Goal: Task Accomplishment & Management: Manage account settings

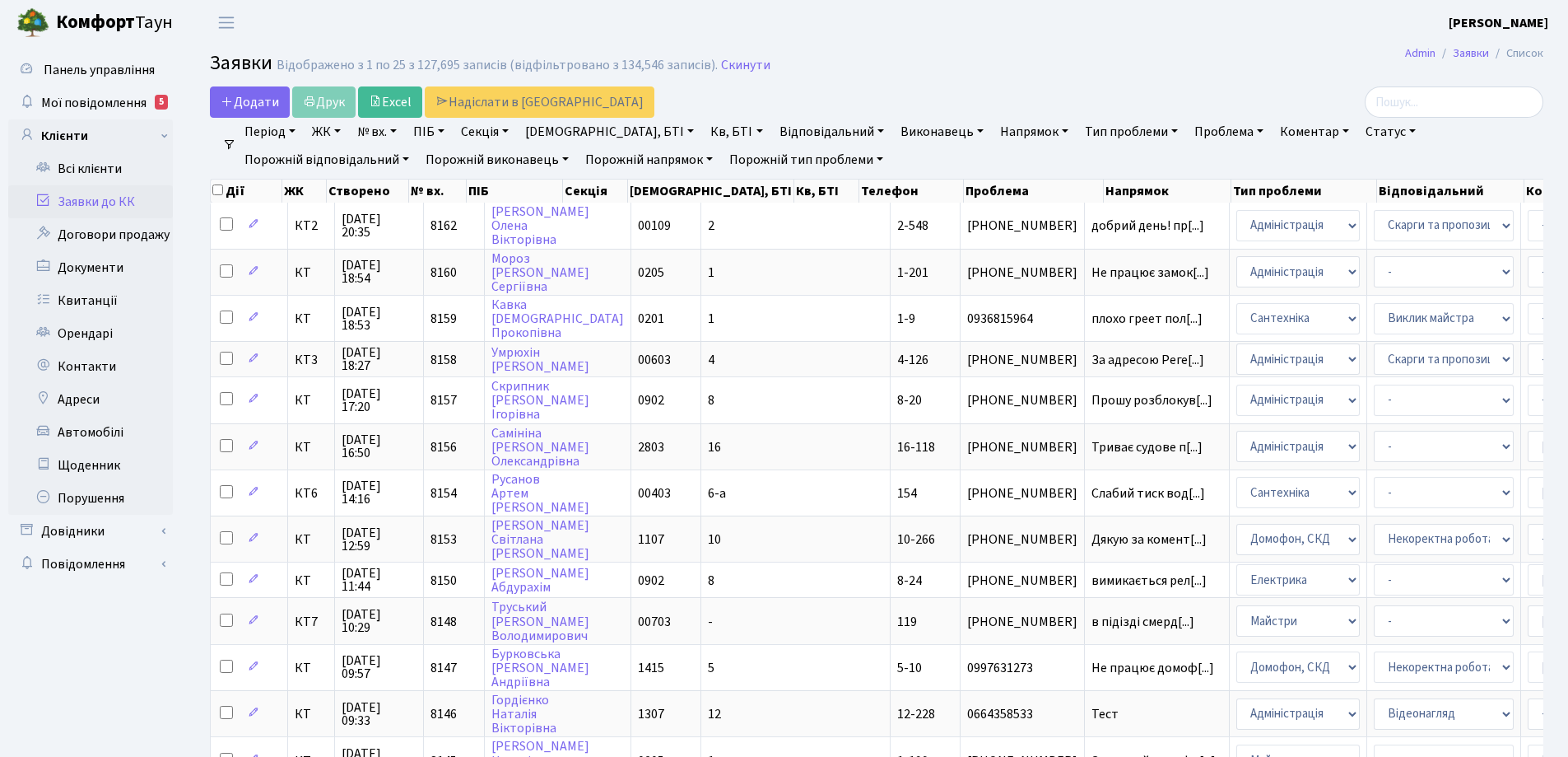
select select "25"
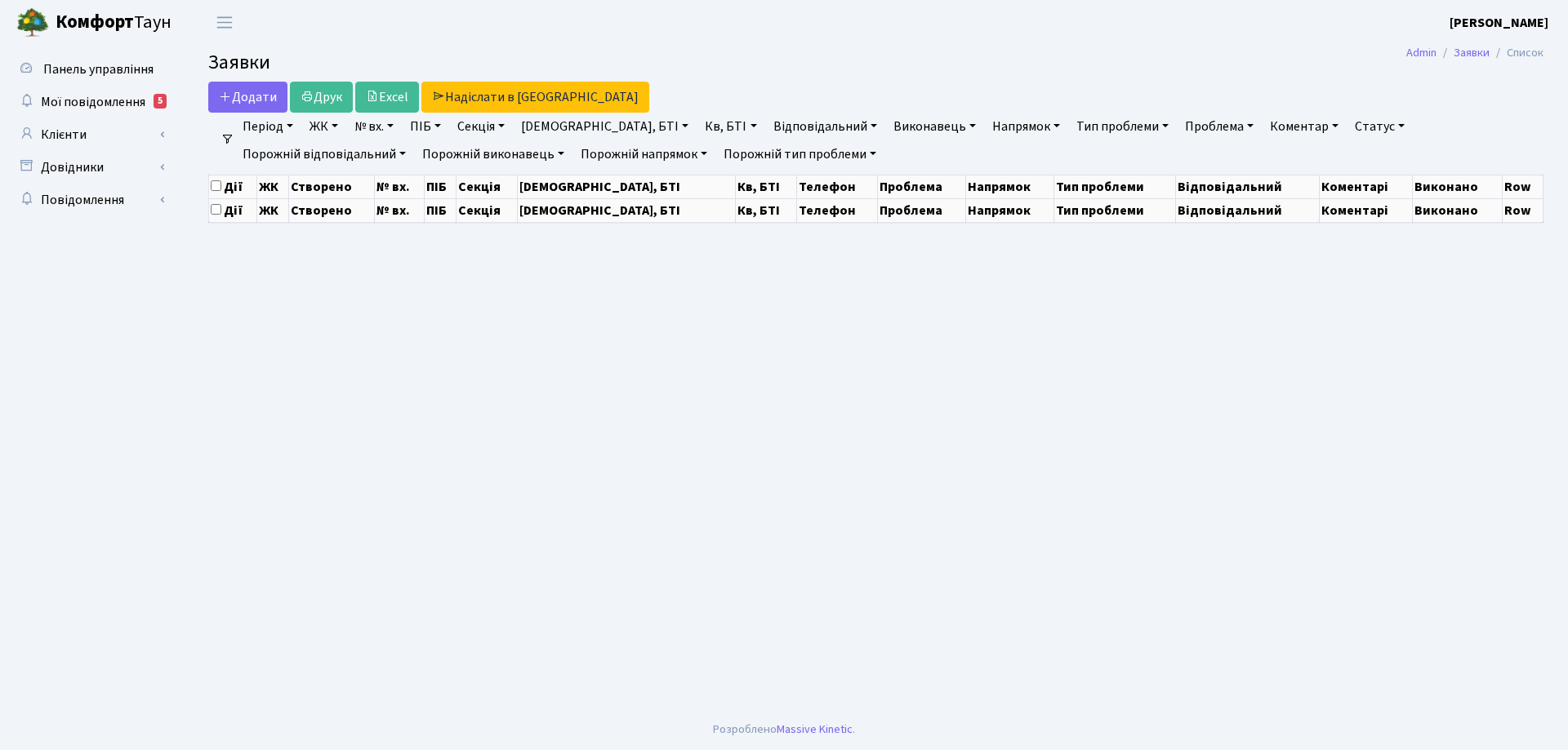
select select "25"
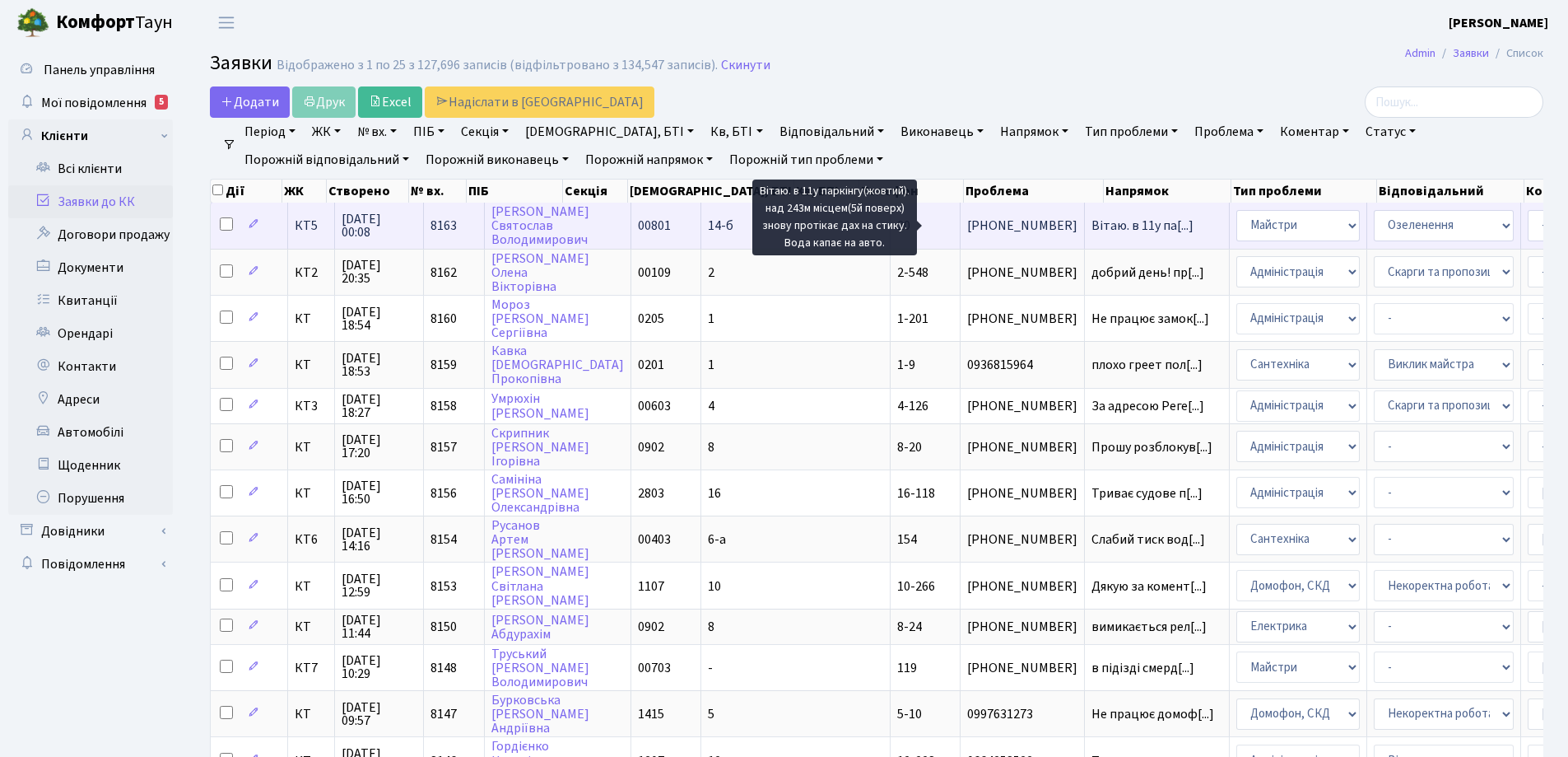
click at [1092, 224] on span "Вітаю. в 11у па[...]" at bounding box center [1143, 226] width 102 height 19
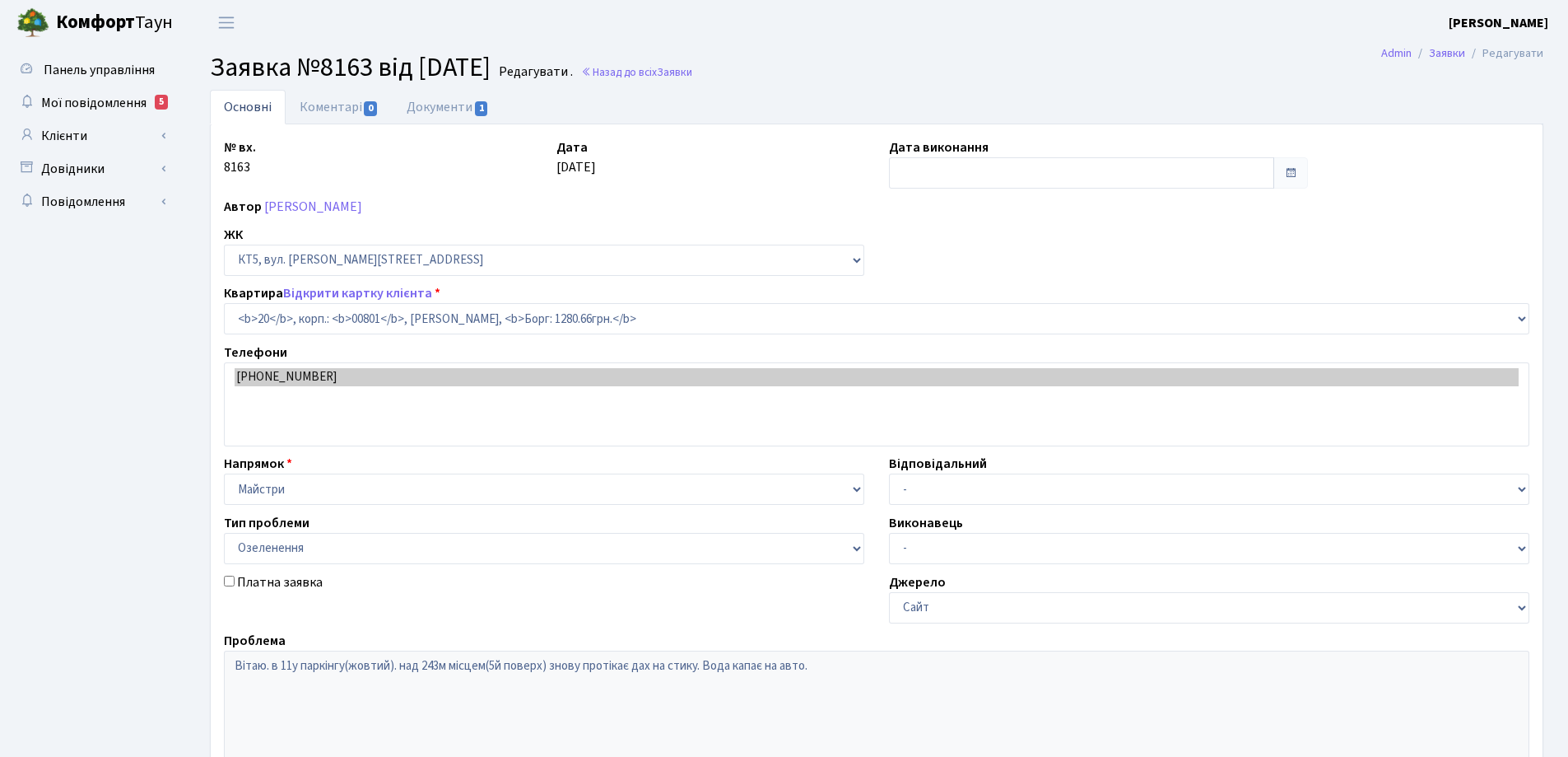
select select "17550"
select select "65"
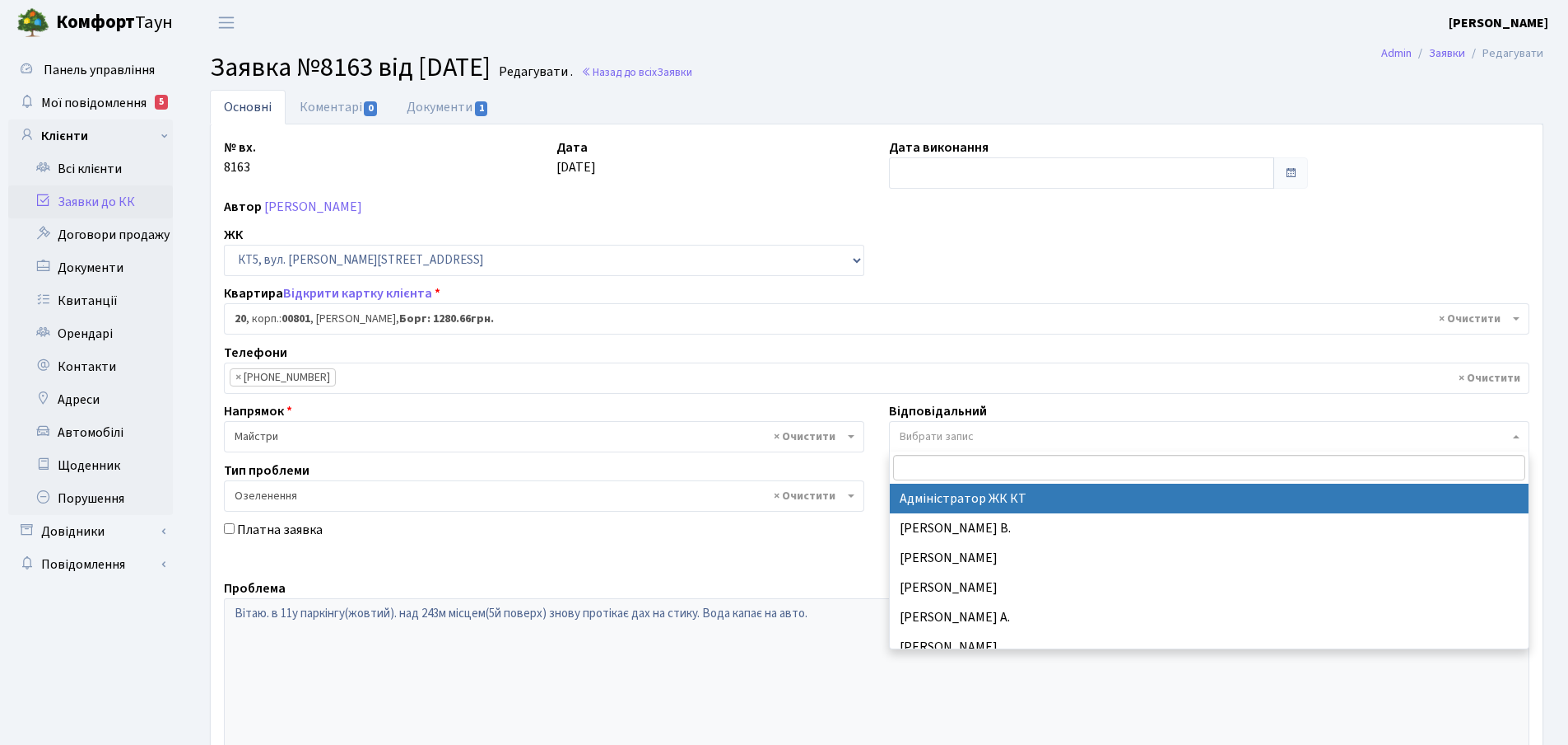
click at [1516, 438] on b at bounding box center [1516, 437] width 6 height 4
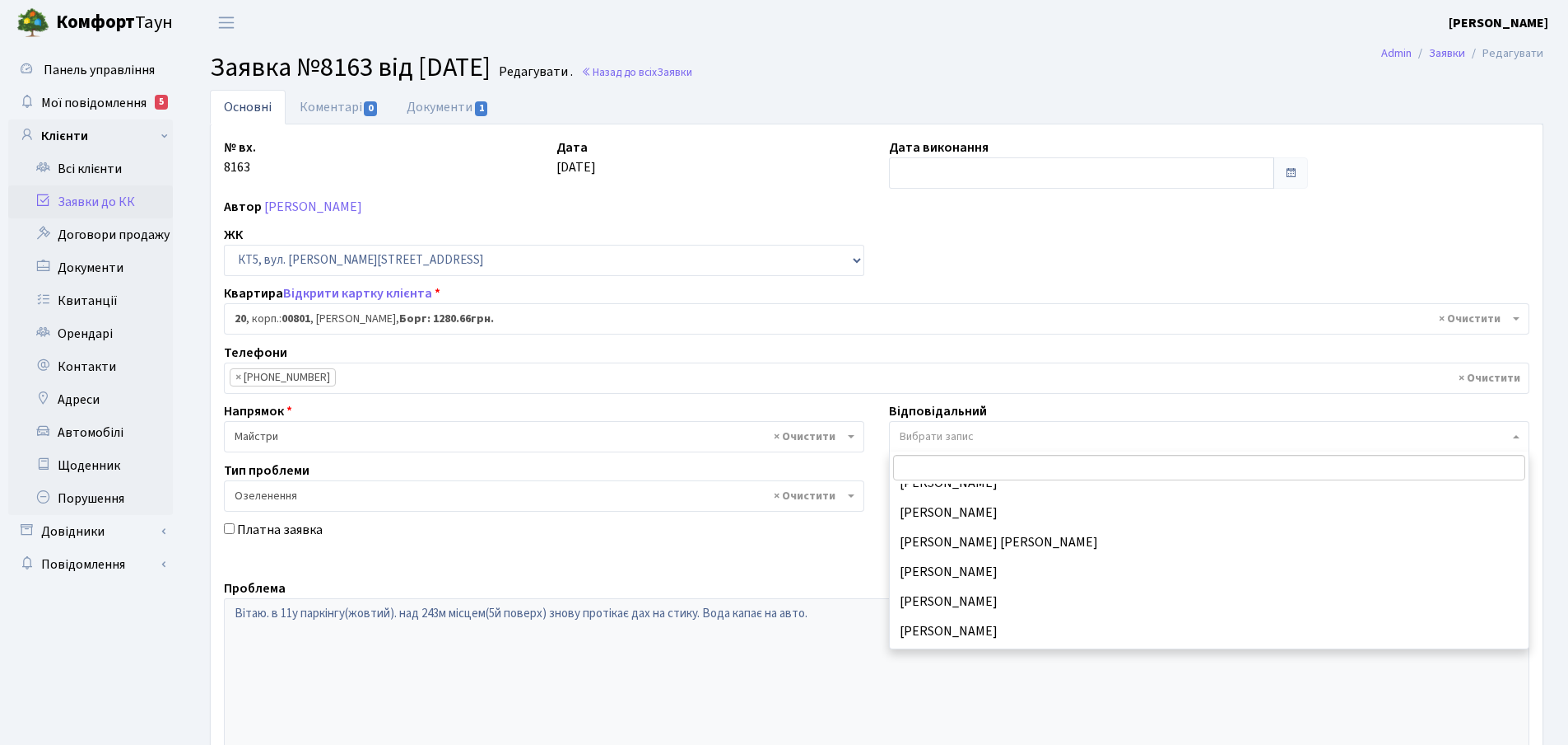
scroll to position [164, 0]
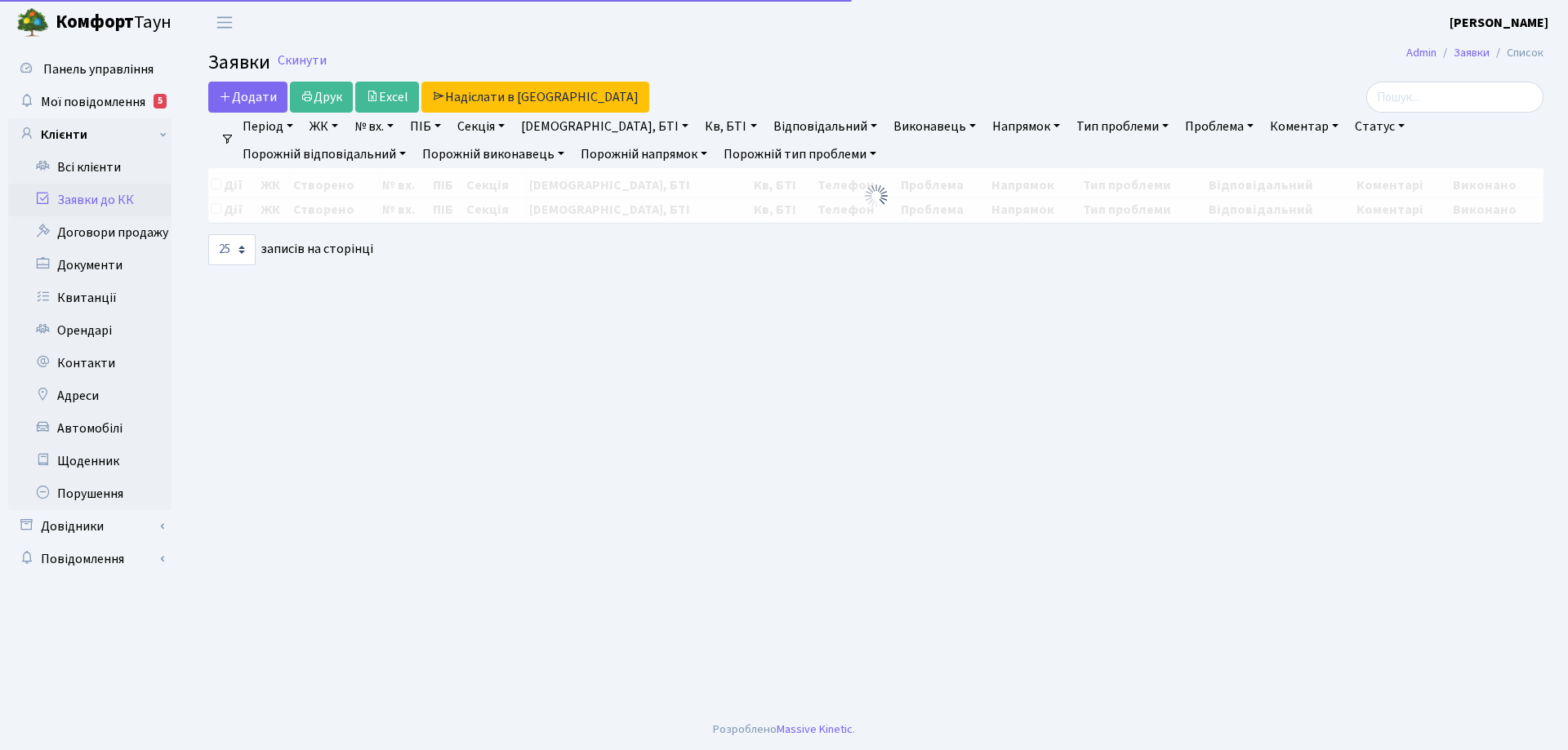
select select "25"
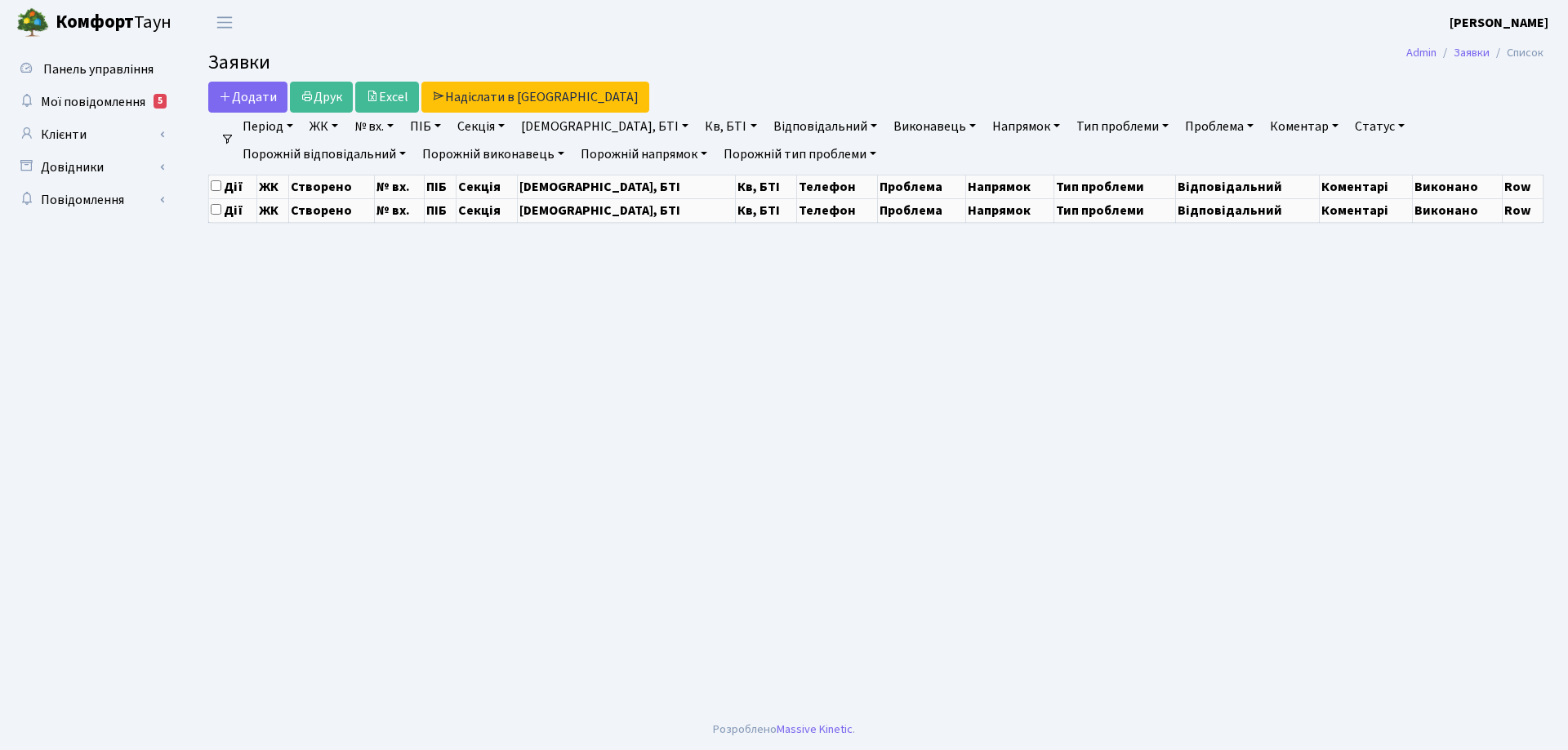
select select "25"
